Goal: Information Seeking & Learning: Learn about a topic

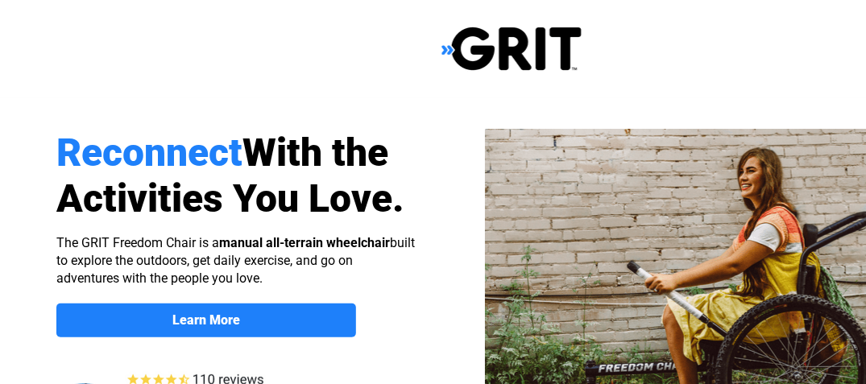
select select "US"
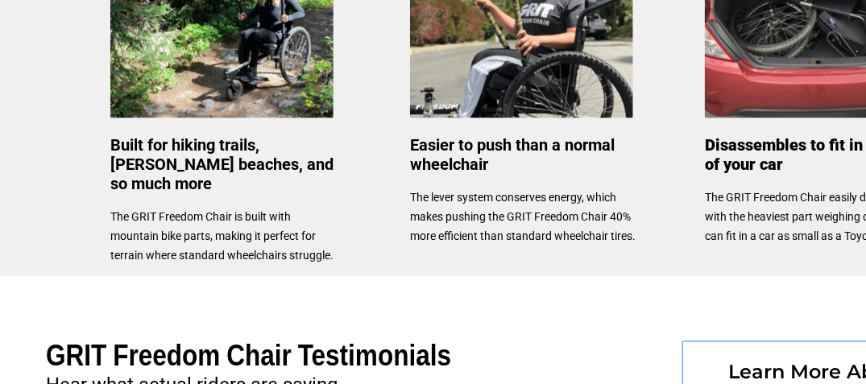
scroll to position [805, 0]
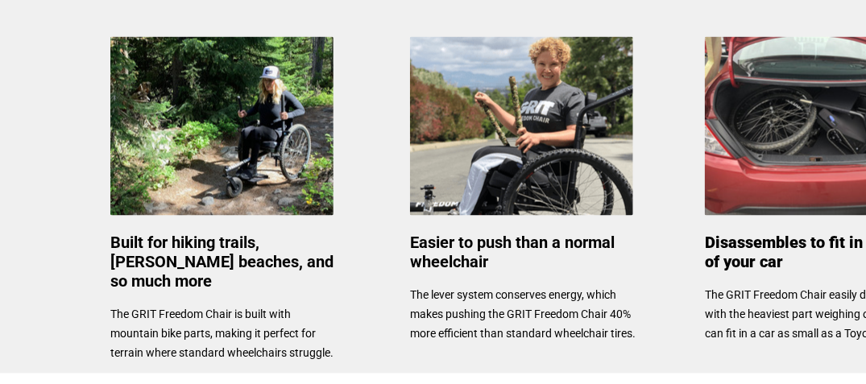
click at [555, 134] on img at bounding box center [521, 126] width 223 height 179
click at [554, 134] on img at bounding box center [521, 126] width 223 height 179
click at [530, 118] on img at bounding box center [521, 126] width 223 height 179
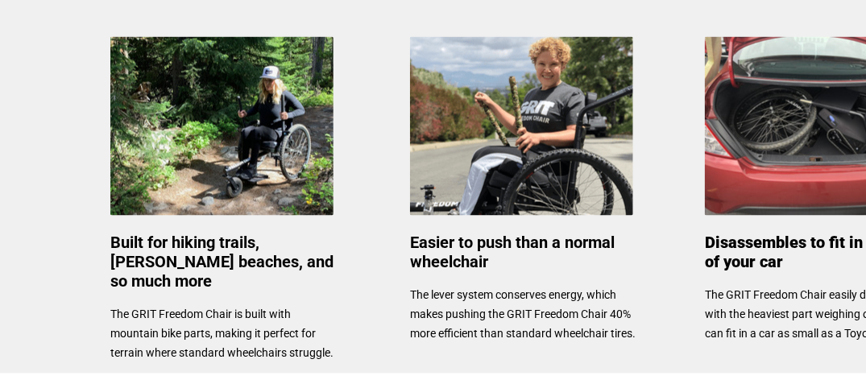
click at [527, 114] on img at bounding box center [521, 126] width 223 height 179
click at [486, 90] on img at bounding box center [521, 126] width 223 height 179
click at [453, 82] on img at bounding box center [521, 126] width 223 height 179
click at [400, 66] on div at bounding box center [511, 185] width 1023 height 375
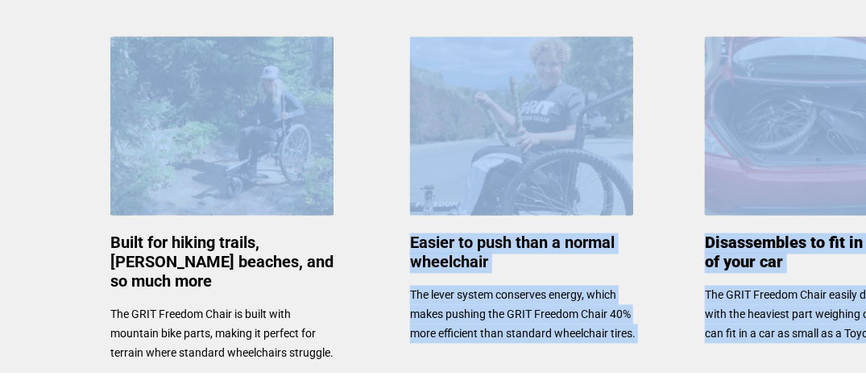
click at [327, 68] on div "Reconnect With the Activities You Love. Learn More About the GRIT Freedom Chair…" at bounding box center [511, 250] width 1023 height 2111
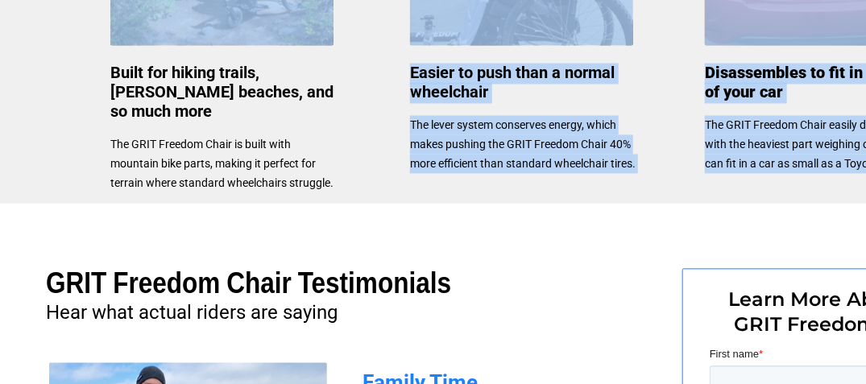
scroll to position [841, 0]
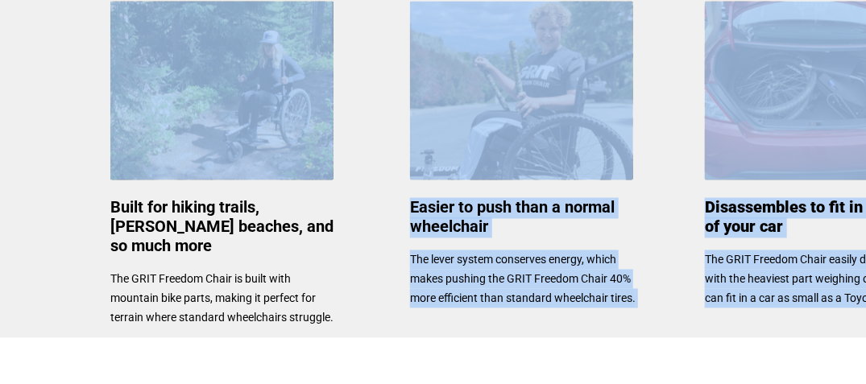
click at [210, 87] on img at bounding box center [221, 91] width 223 height 179
click at [186, 89] on img at bounding box center [221, 91] width 223 height 179
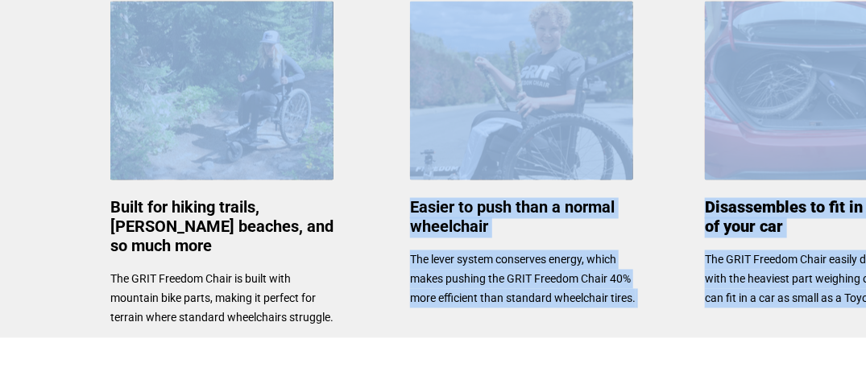
click at [186, 89] on img at bounding box center [221, 91] width 223 height 179
click at [515, 96] on img at bounding box center [521, 91] width 223 height 179
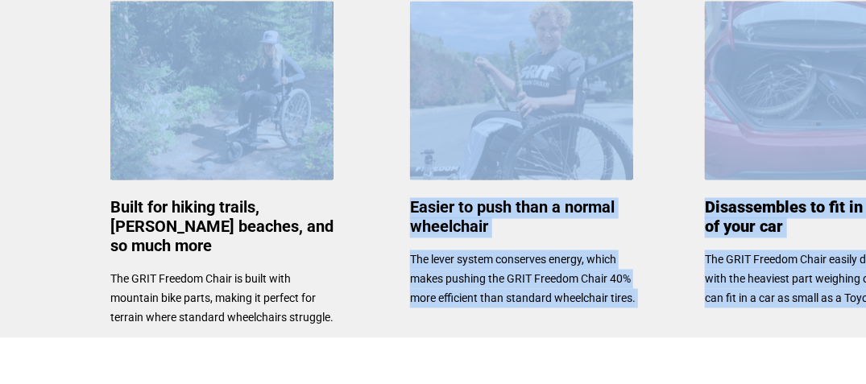
click at [515, 96] on img at bounding box center [521, 91] width 223 height 179
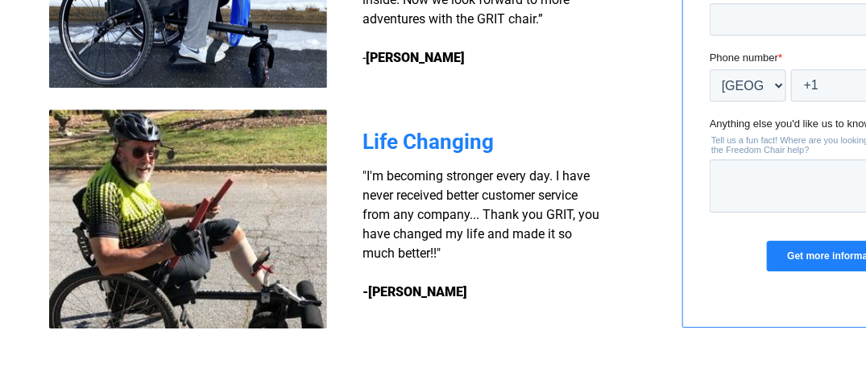
scroll to position [1485, 0]
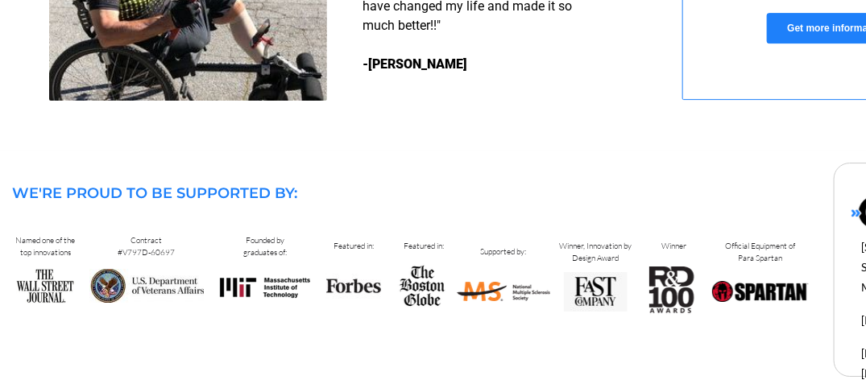
scroll to position [1727, 0]
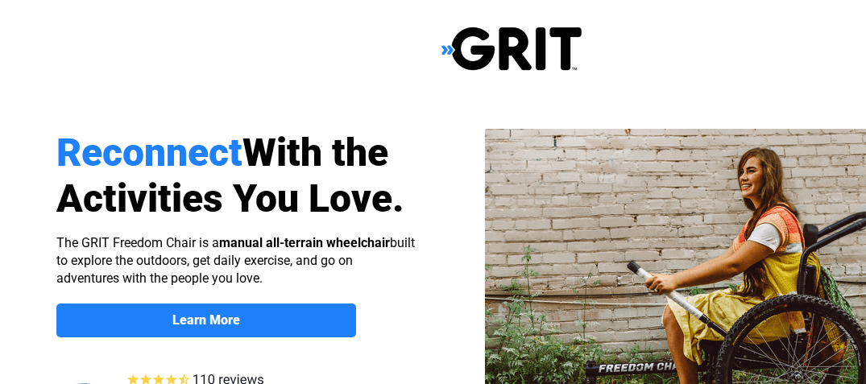
scroll to position [1727, 0]
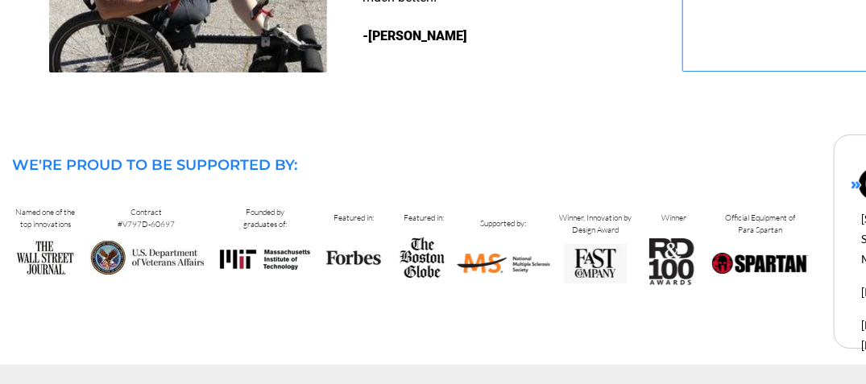
select select "US"
